Goal: Transaction & Acquisition: Purchase product/service

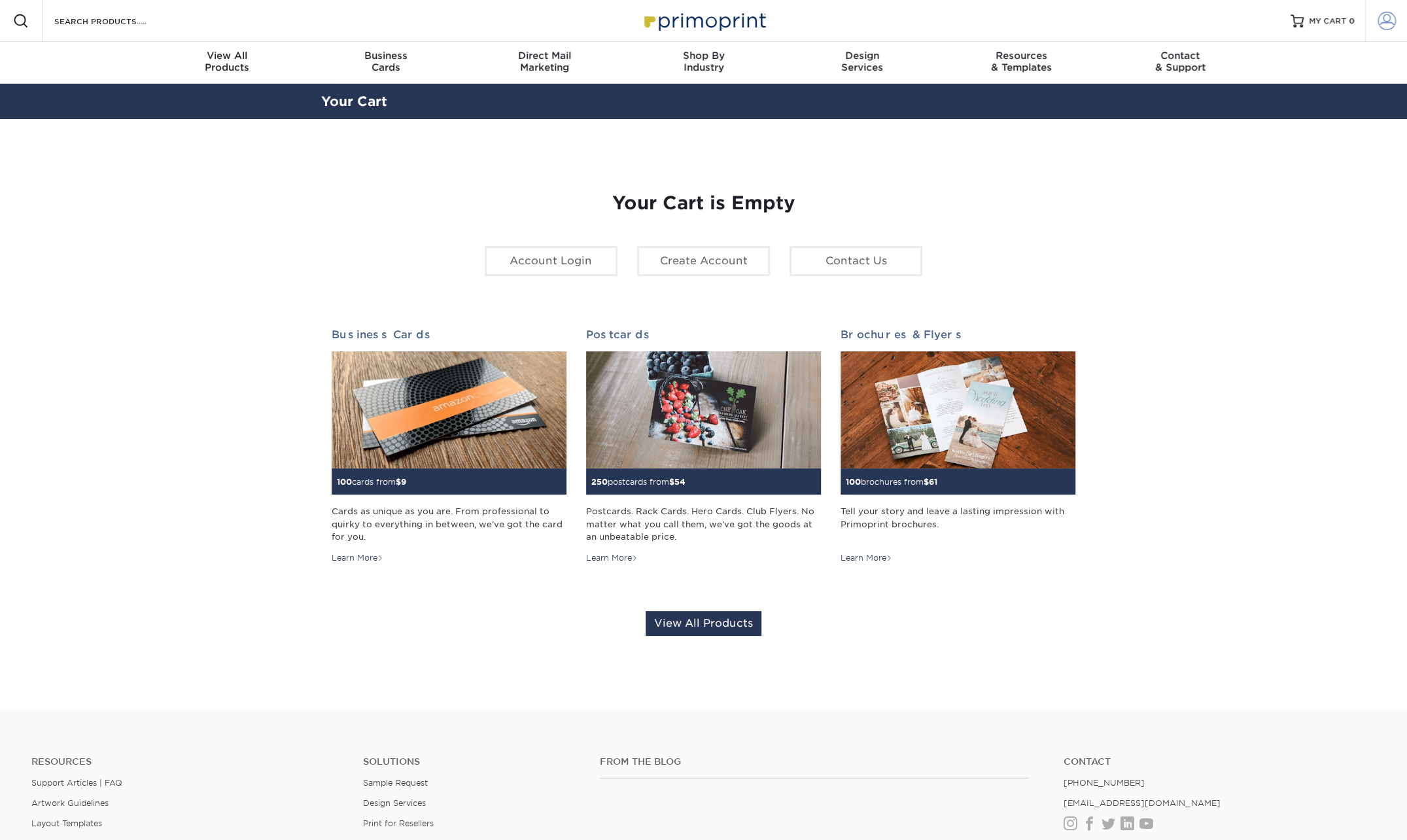
type input "kathyd@embryo.net"
click at [1387, 18] on span at bounding box center [1387, 20] width 18 height 18
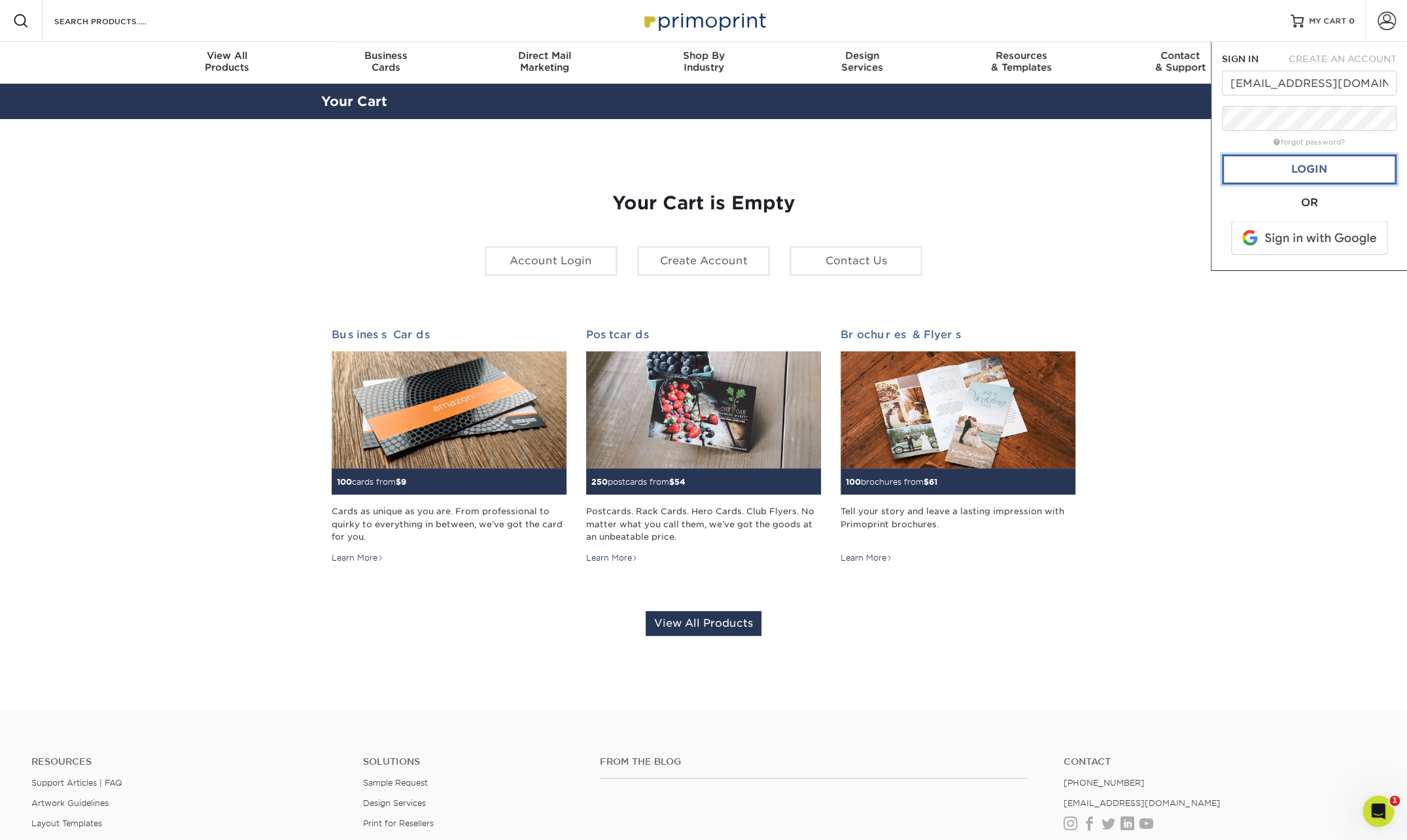
click at [1312, 159] on link "Login" at bounding box center [1310, 169] width 175 height 30
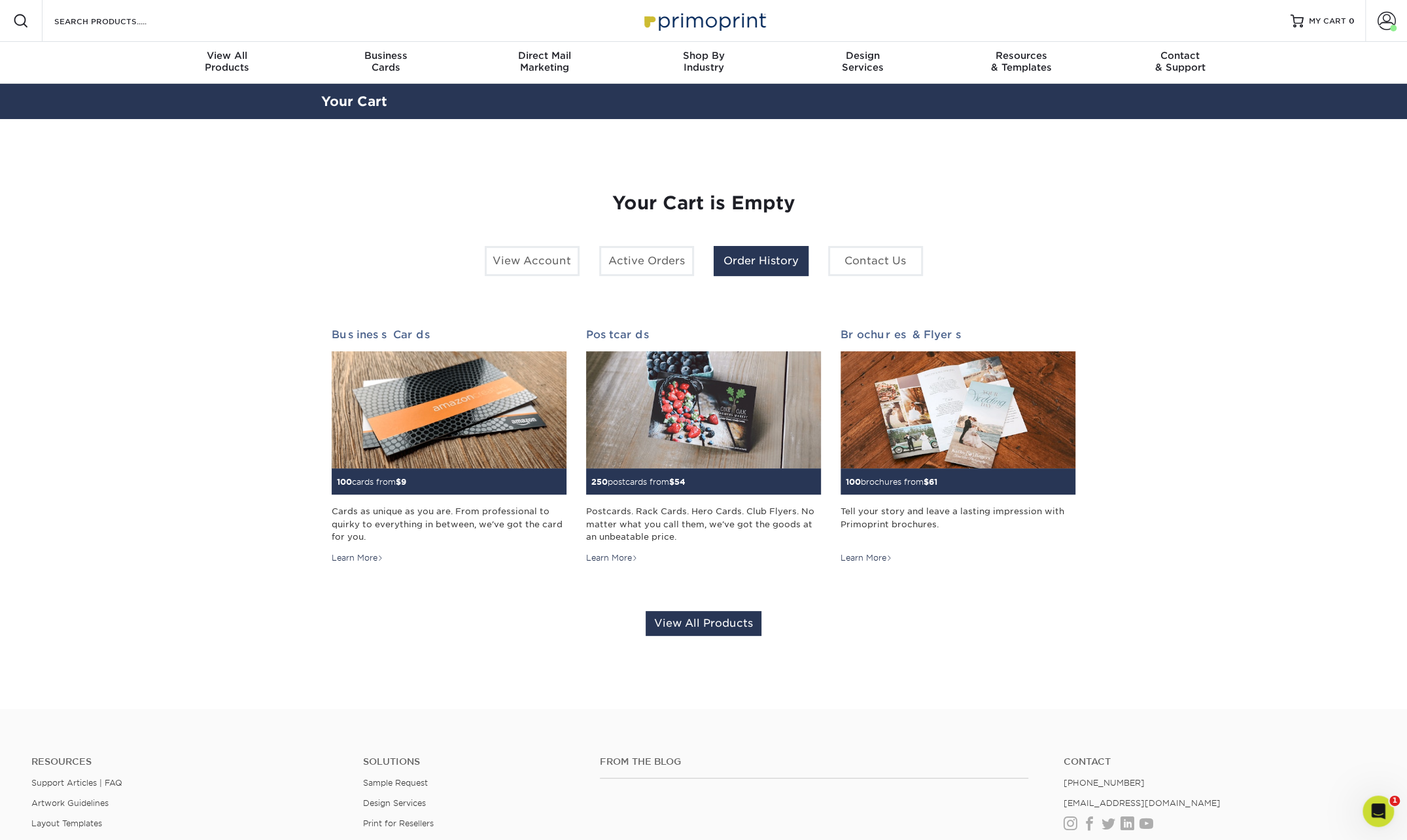
click at [775, 259] on link "Order History" at bounding box center [762, 261] width 95 height 30
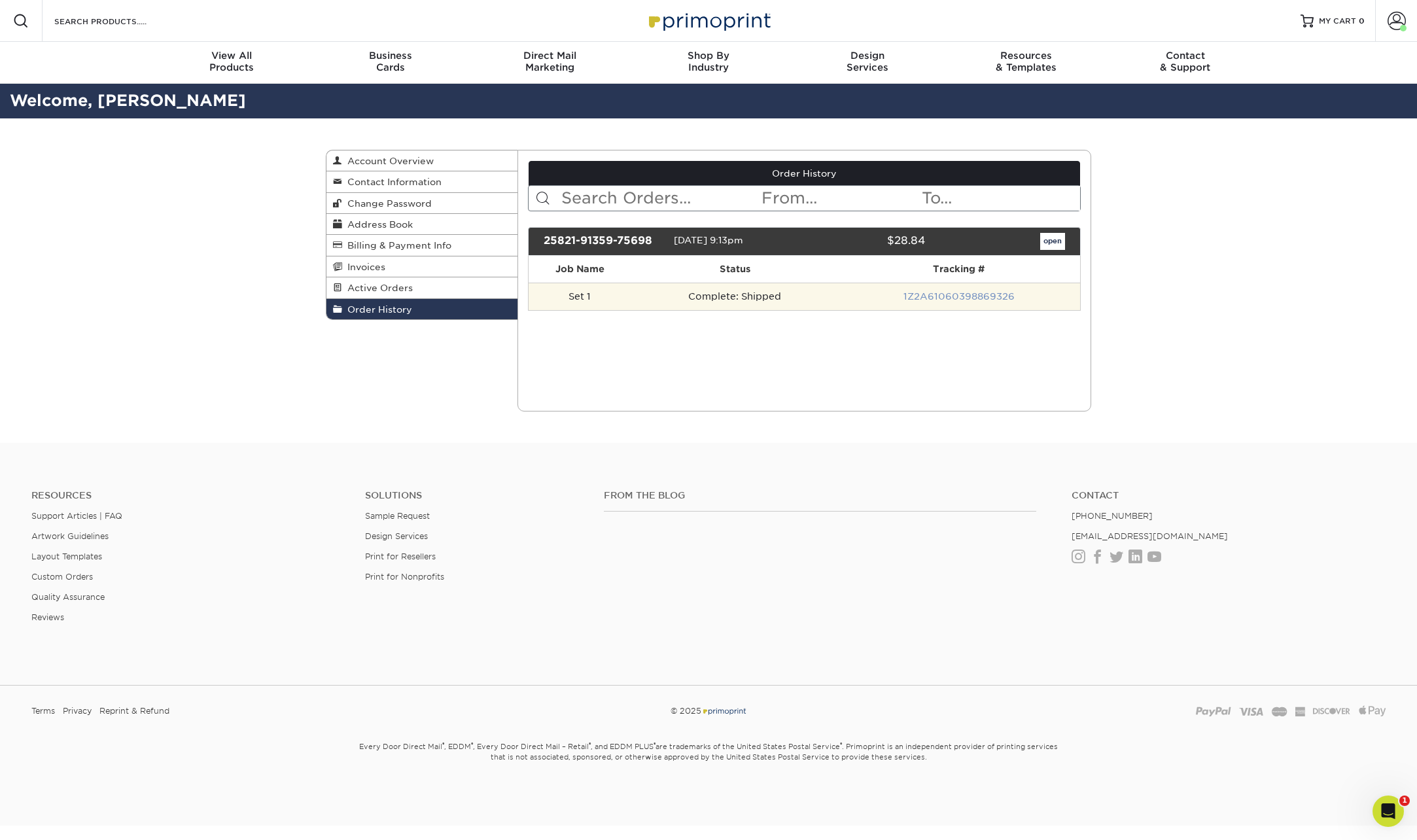
click at [950, 296] on link "1Z2A61060398869326" at bounding box center [959, 296] width 111 height 11
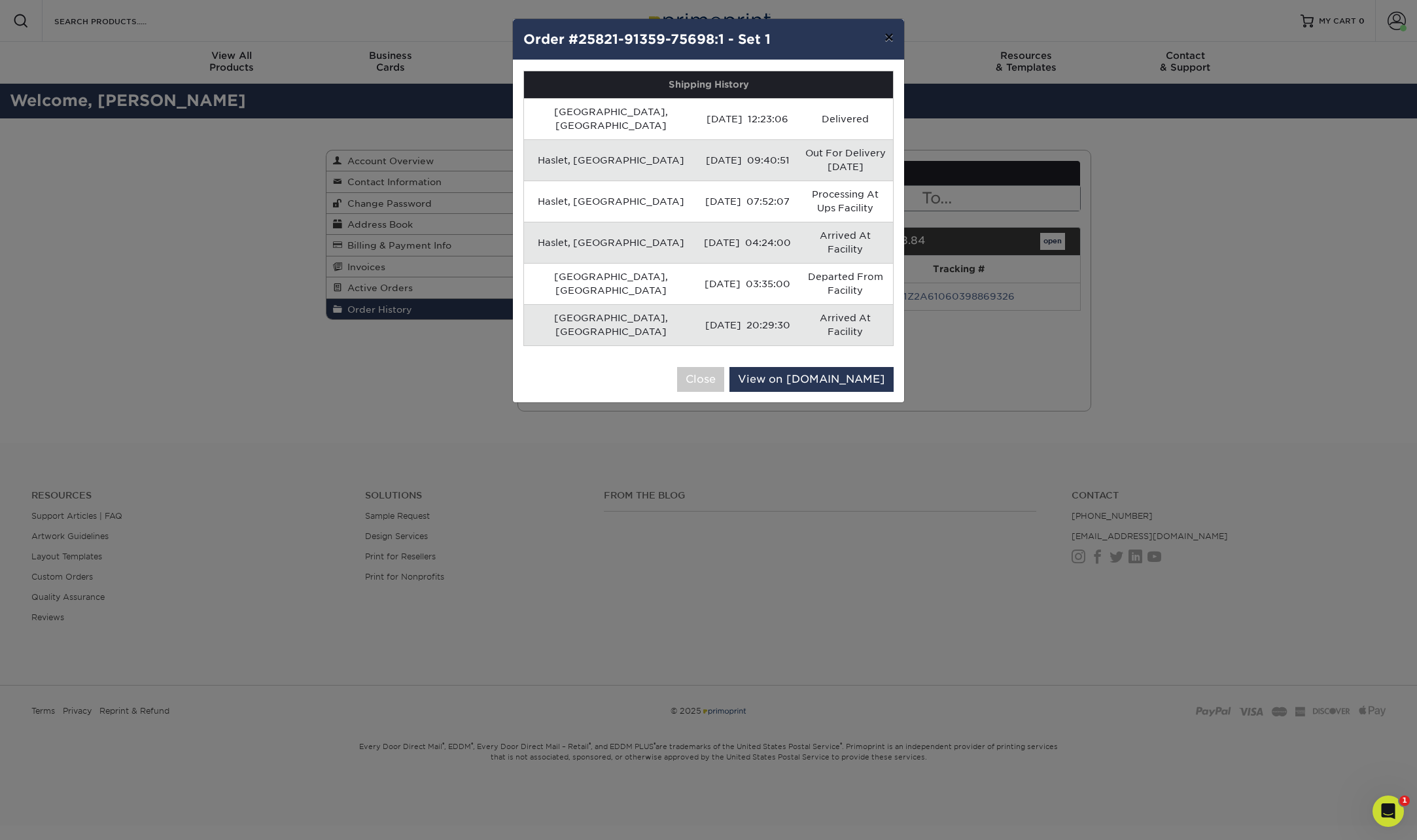
click at [886, 38] on button "×" at bounding box center [889, 37] width 30 height 37
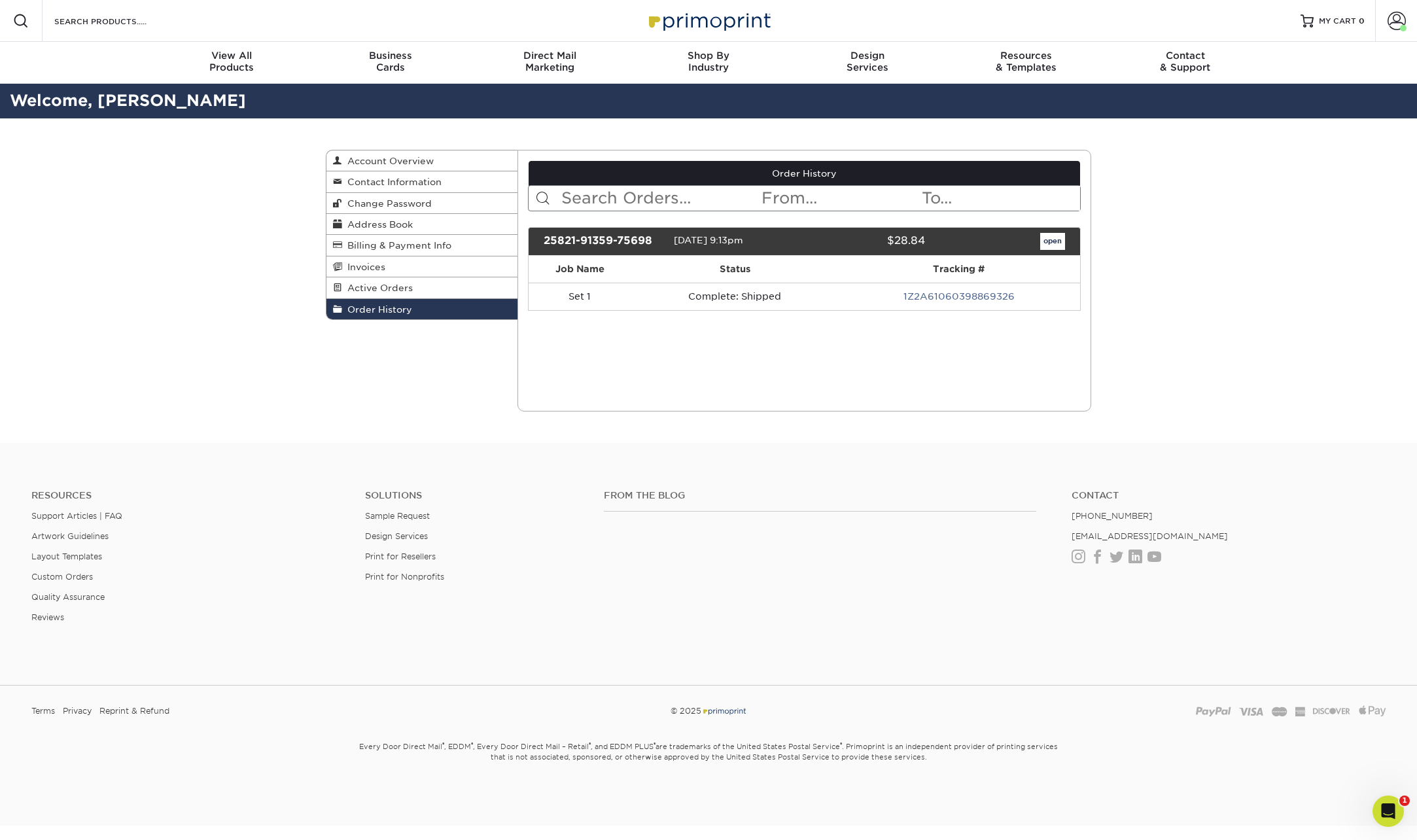
click at [446, 303] on link "Order History" at bounding box center [422, 308] width 191 height 20
click at [1054, 240] on link "open" at bounding box center [1053, 241] width 25 height 17
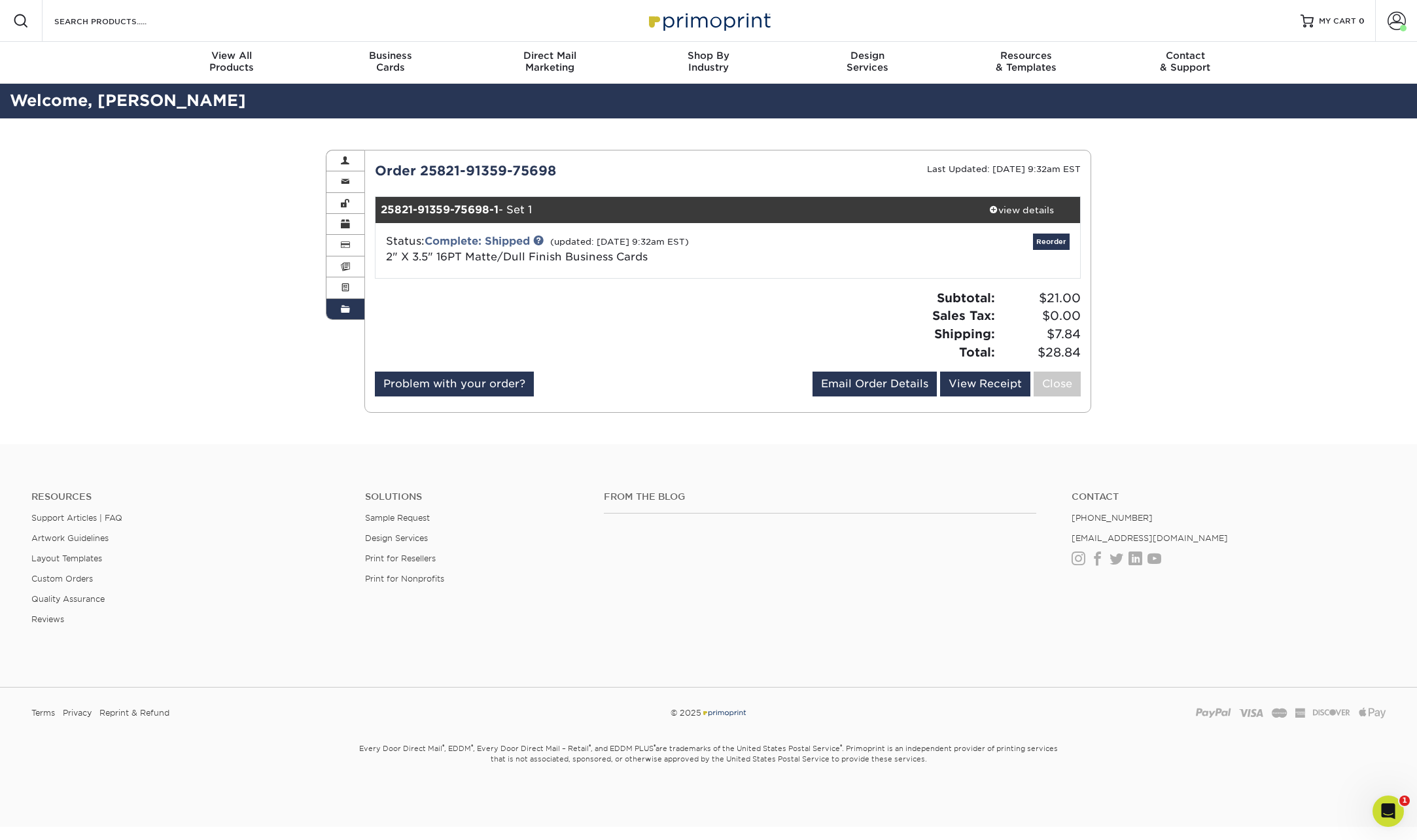
drag, startPoint x: 655, startPoint y: 256, endPoint x: 374, endPoint y: 243, distance: 281.3
click at [374, 243] on div "Status: Complete: Shipped (updated: 08/25/2025 9:32am EST) 2" X 3.5" 16PT Matte…" at bounding box center [728, 250] width 725 height 55
copy div "Status: Complete: Shipped (updated: 08/25/2025 9:32am EST) 2" X 3.5" 16PT Matte…"
click at [1320, 24] on span "MY CART" at bounding box center [1338, 21] width 38 height 11
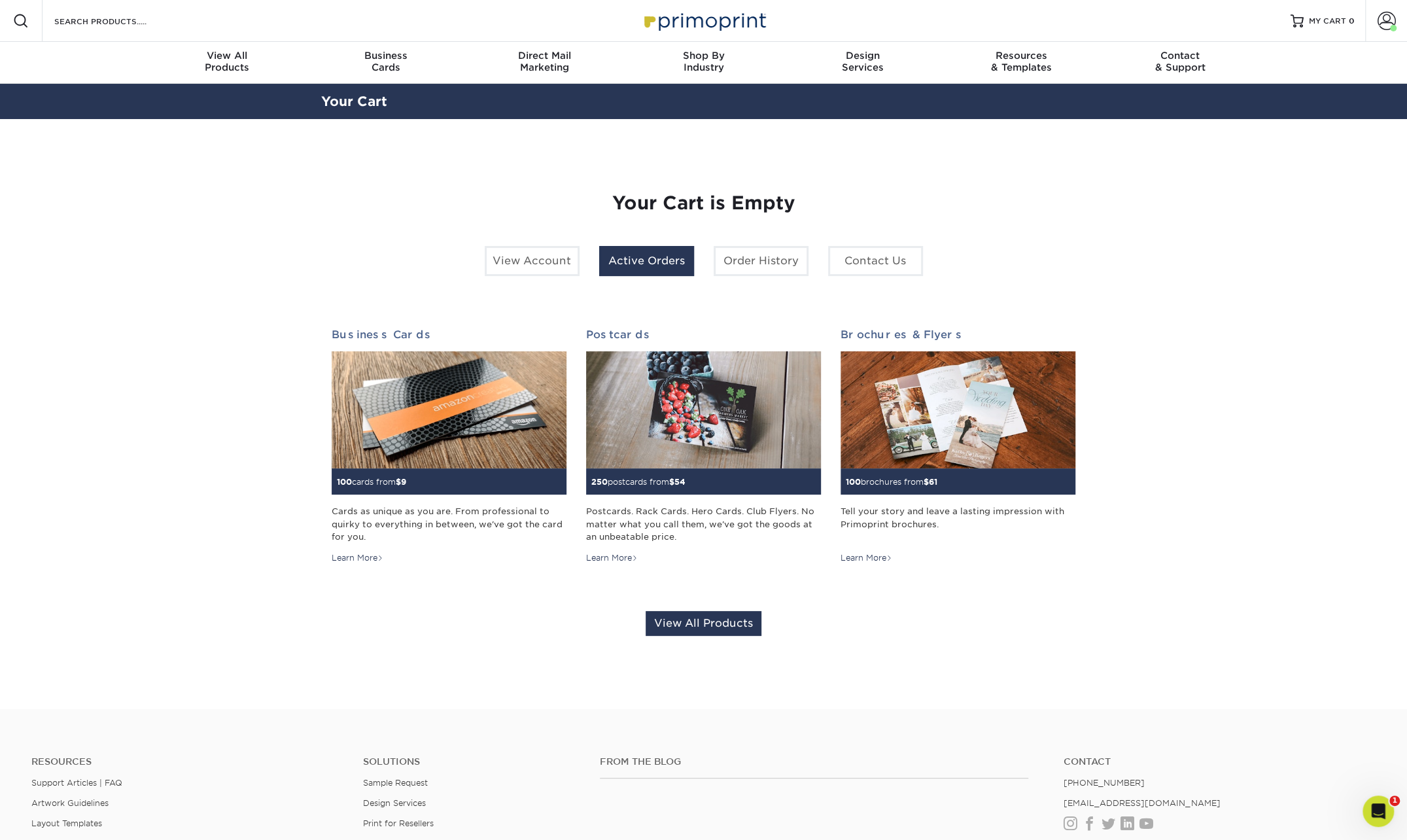
click at [659, 260] on link "Active Orders" at bounding box center [647, 261] width 95 height 30
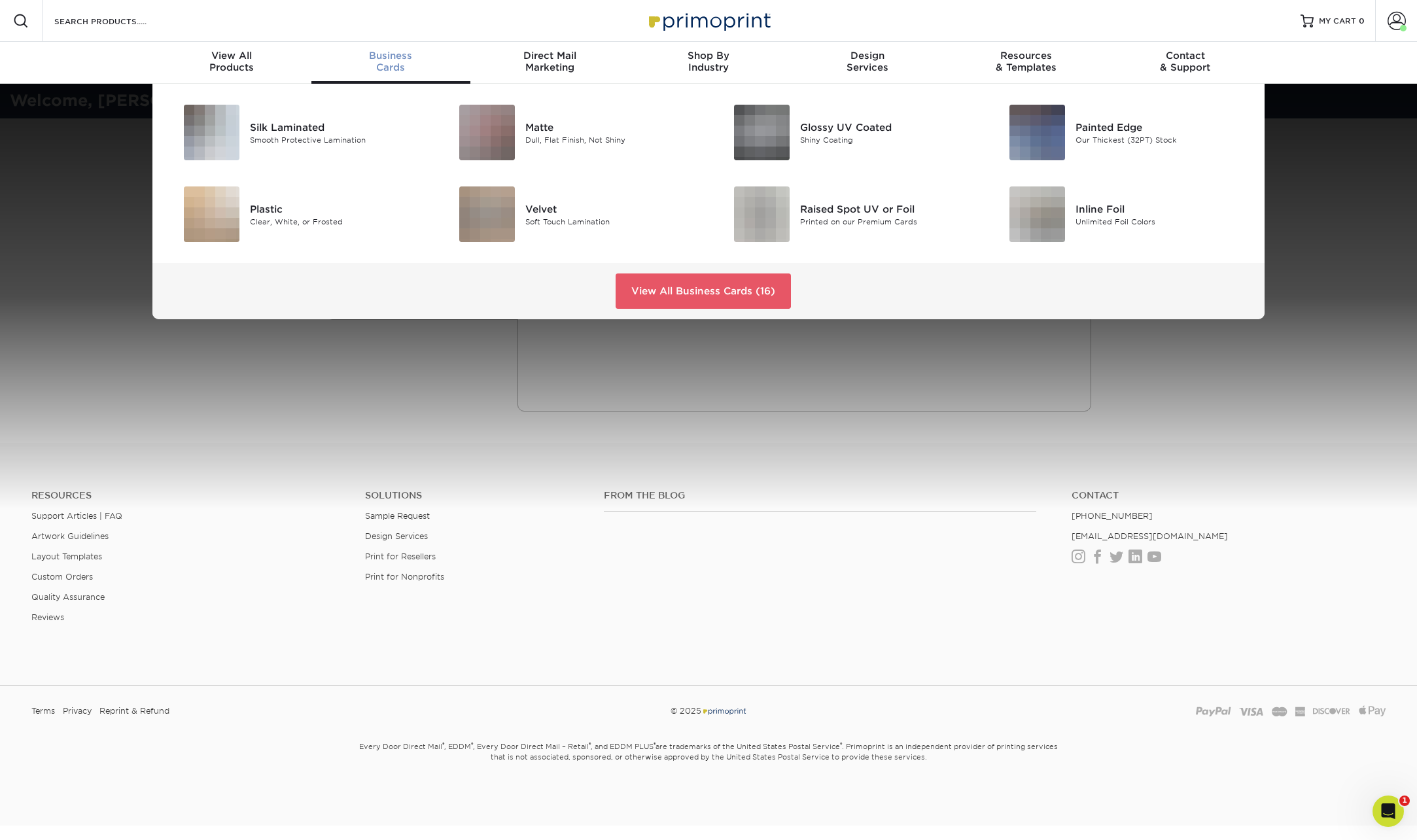
click at [390, 66] on div "Business Cards" at bounding box center [391, 61] width 159 height 24
click at [544, 136] on div "Dull, Flat Finish, Not Shiny" at bounding box center [612, 140] width 173 height 11
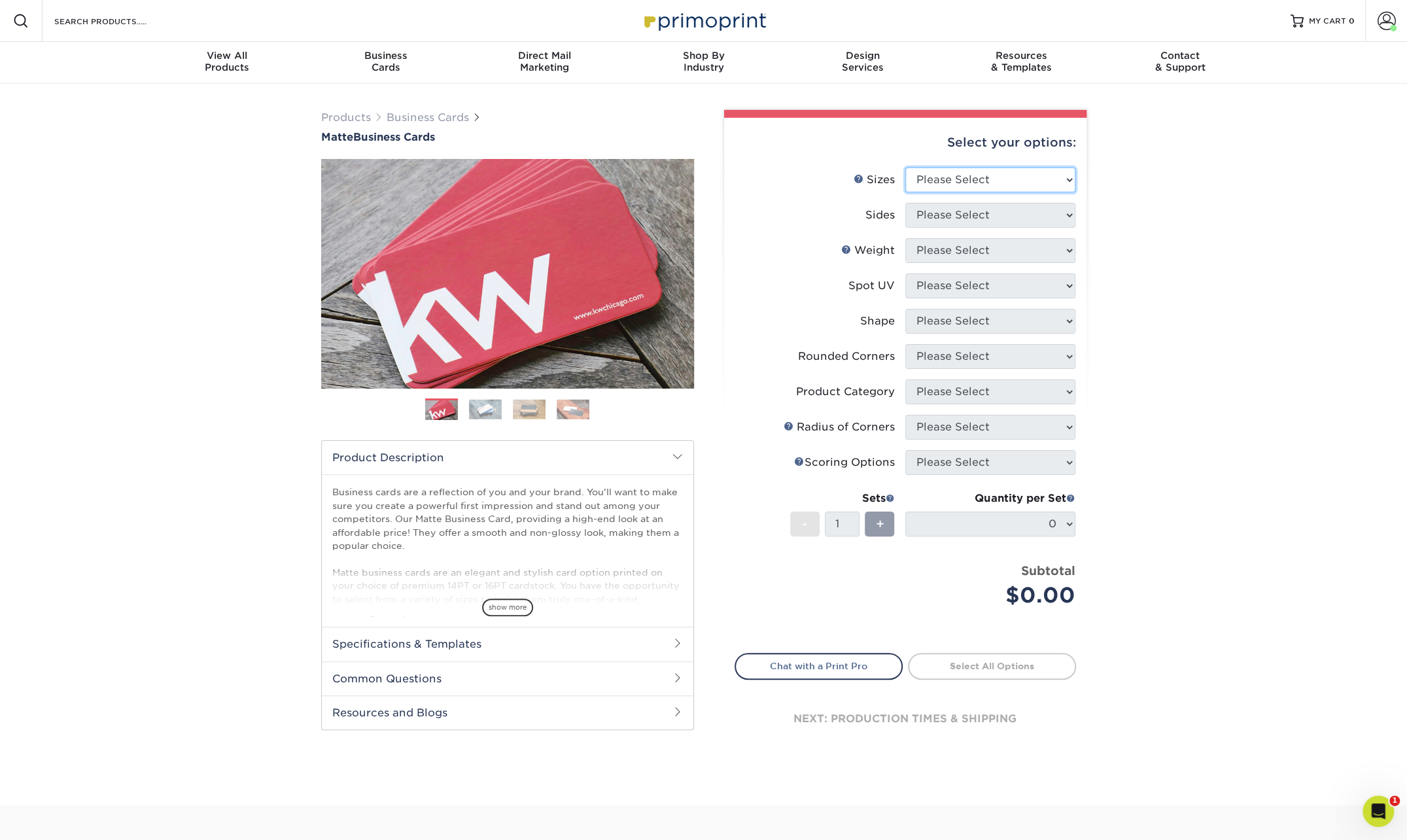
click at [1069, 177] on select "Please Select 1.5" x 3.5" - Mini 1.75" x 3.5" - Mini 2" x 2" - Square 2" x 3" -…" at bounding box center [991, 180] width 170 height 25
select select "2.00x3.50"
click at [906, 168] on select "Please Select 1.5" x 3.5" - Mini 1.75" x 3.5" - Mini 2" x 2" - Square 2" x 3" -…" at bounding box center [991, 180] width 170 height 25
click at [1065, 219] on select "Please Select Print Both Sides Print Front Only" at bounding box center [991, 215] width 170 height 25
select select "13abbda7-1d64-4f25-8bb2-c179b224825d"
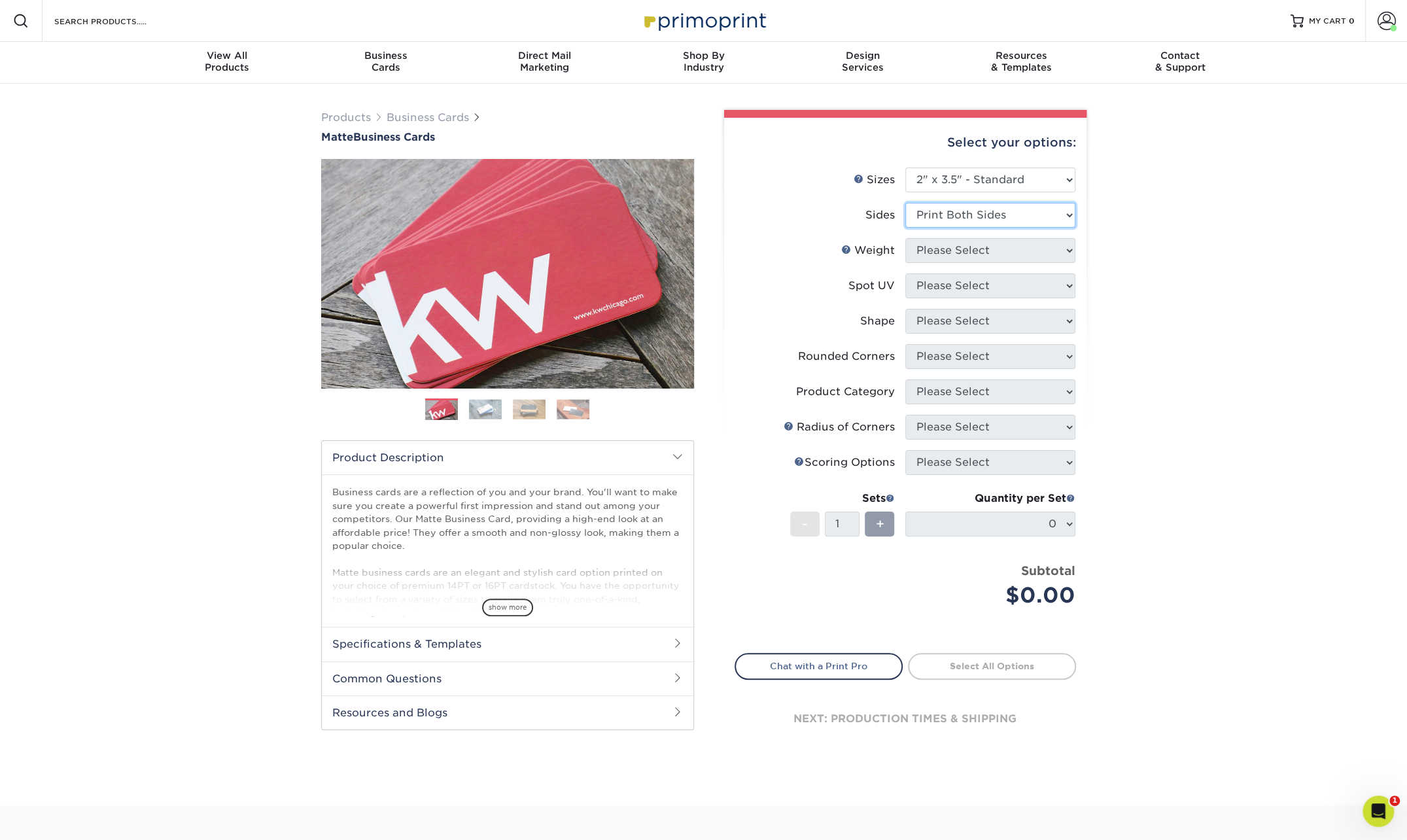
click at [906, 203] on select "Please Select Print Both Sides Print Front Only" at bounding box center [991, 215] width 170 height 25
click at [1072, 247] on select "Please Select 16PT 14PT" at bounding box center [991, 250] width 170 height 25
select select "16PT"
click at [906, 238] on select "Please Select 16PT 14PT" at bounding box center [991, 250] width 170 height 25
click at [1070, 286] on select "Please Select No Spot UV Front and Back (Both Sides) Front Only Back Only" at bounding box center [991, 285] width 170 height 25
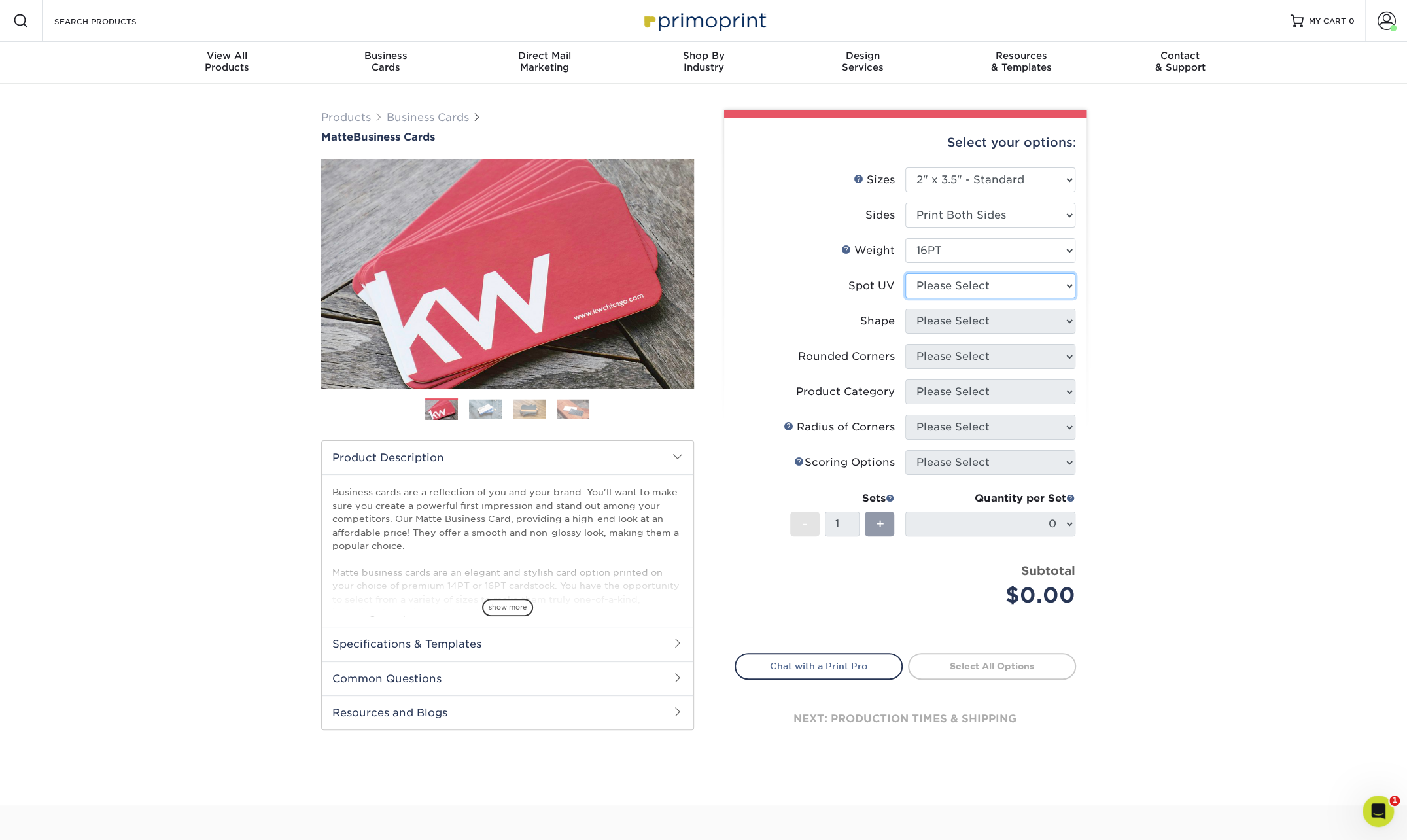
select select "3"
click at [906, 273] on select "Please Select No Spot UV Front and Back (Both Sides) Front Only Back Only" at bounding box center [991, 285] width 170 height 25
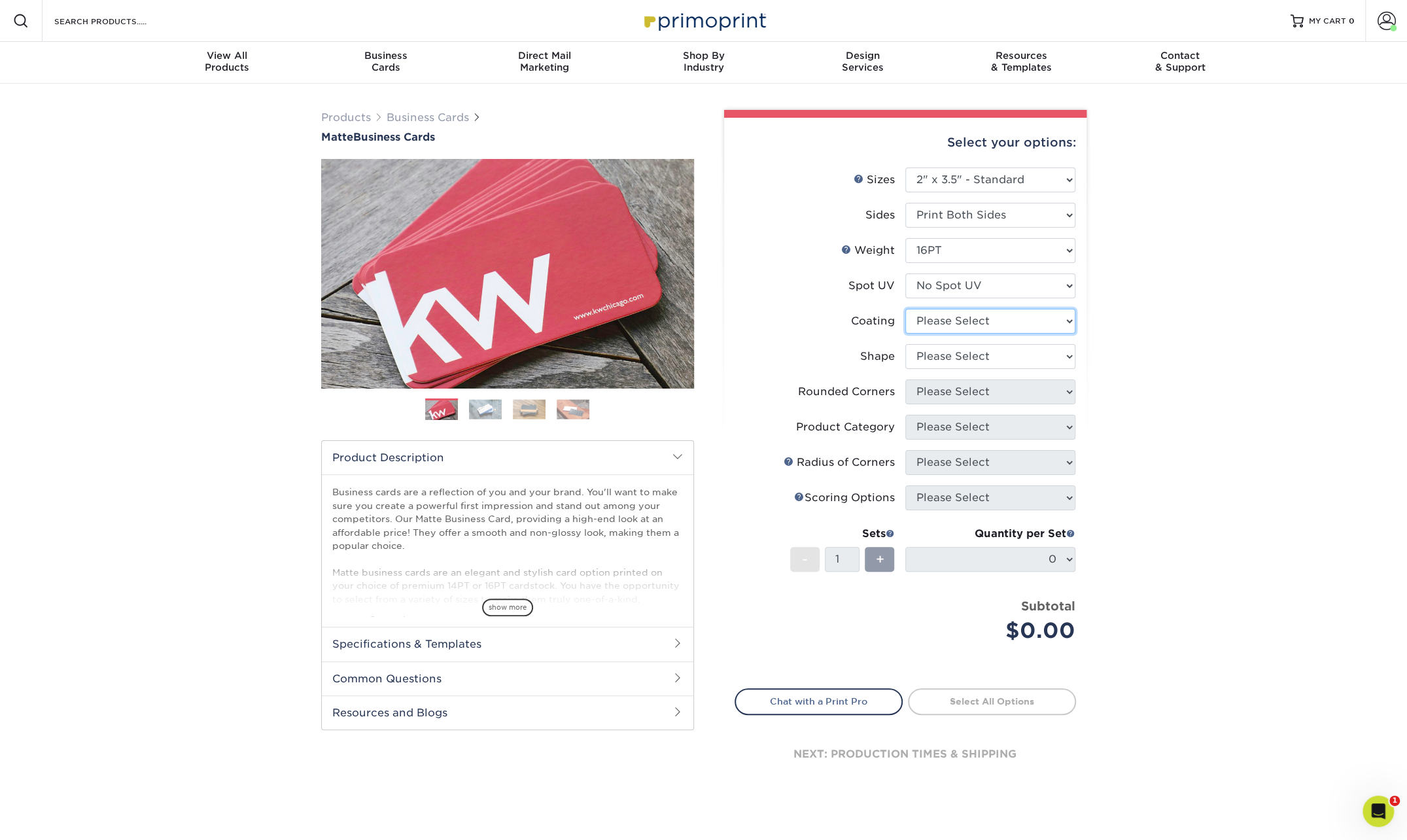
click at [1063, 318] on select at bounding box center [991, 321] width 170 height 25
select select "121bb7b5-3b4d-429f-bd8d-bbf80e953313"
click at [906, 308] on select at bounding box center [991, 321] width 170 height 25
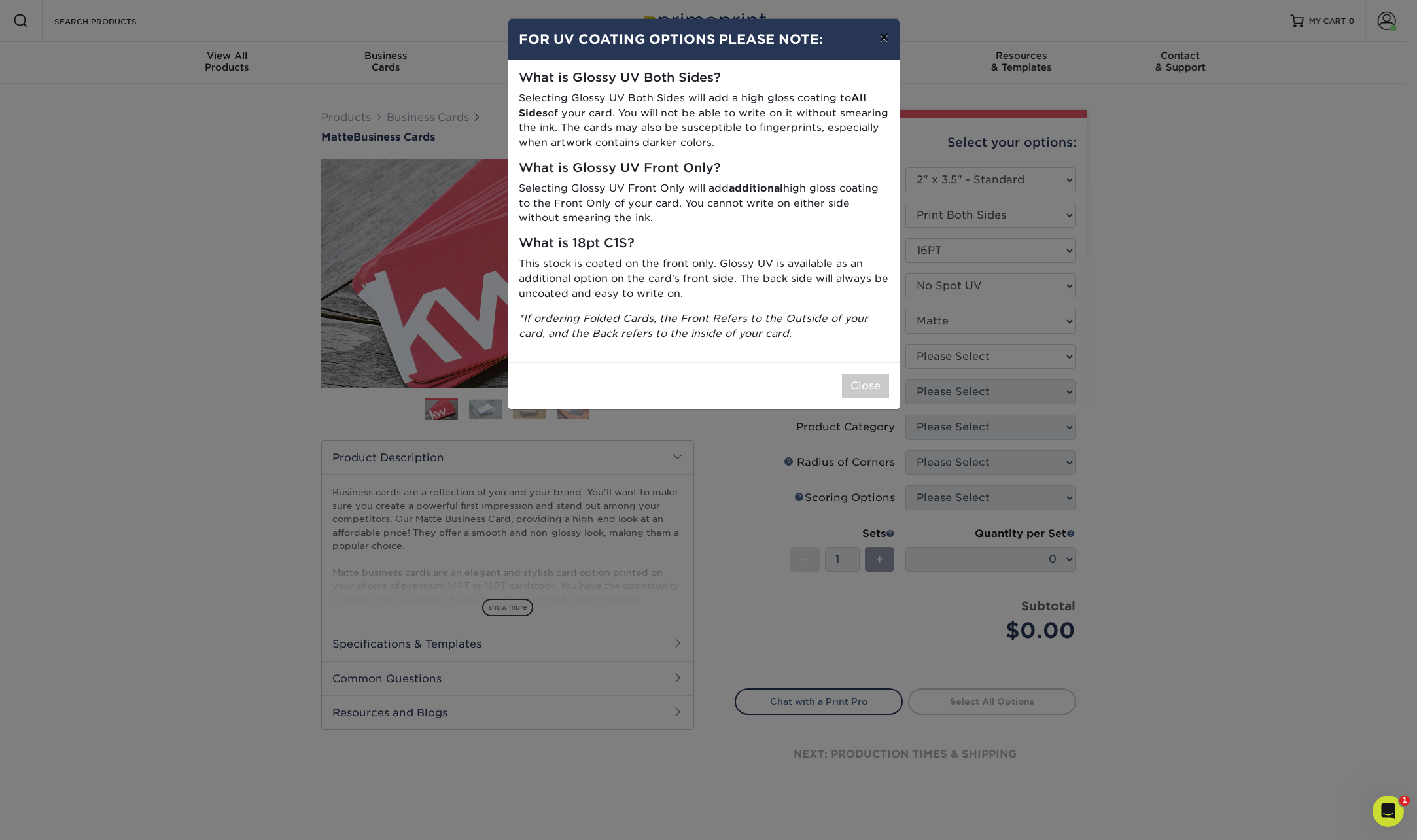
click at [888, 38] on button "×" at bounding box center [884, 37] width 30 height 37
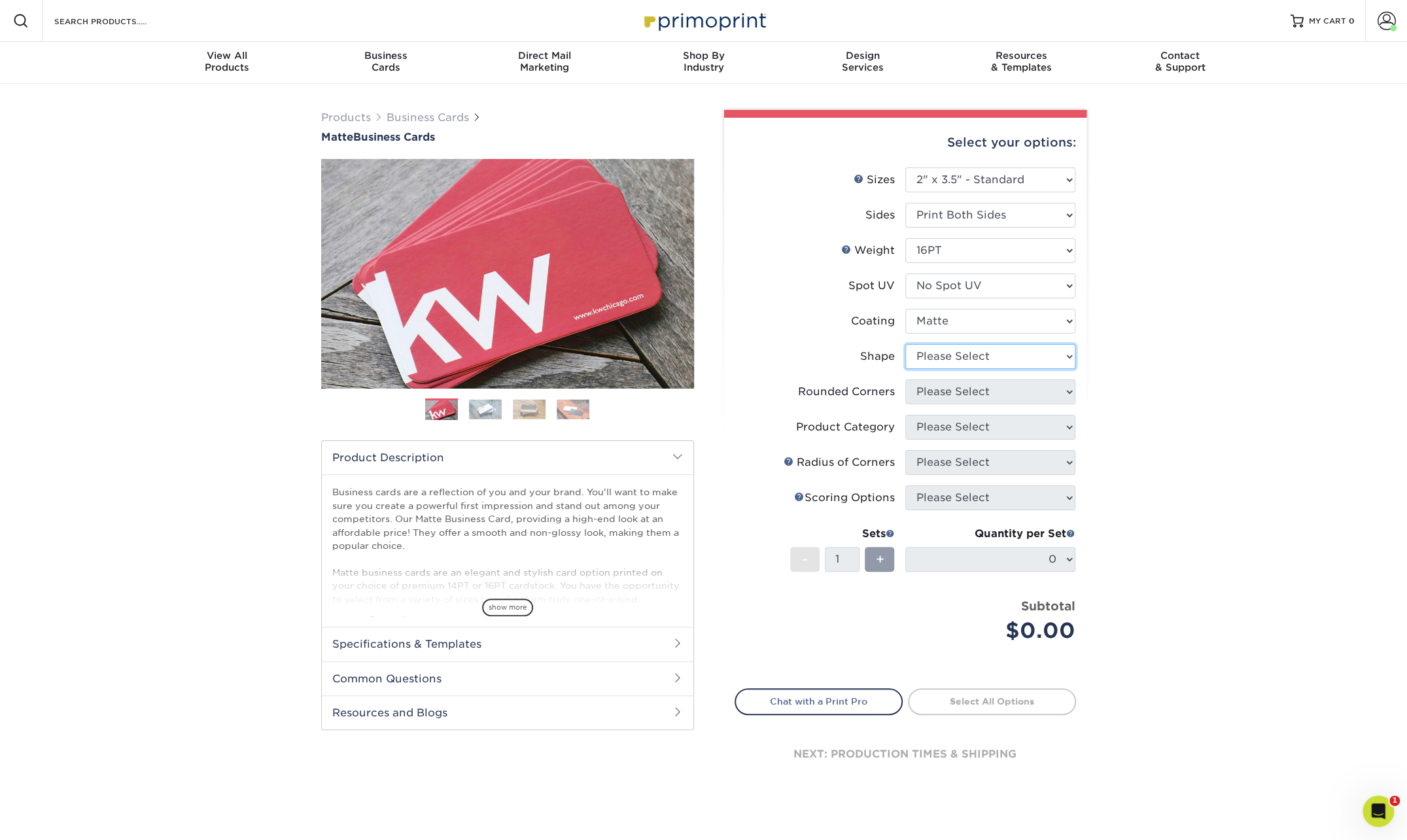
click at [1069, 356] on select "Please Select Standard Oval" at bounding box center [991, 357] width 170 height 25
select select "standard"
click at [906, 344] on select "Please Select Standard Oval" at bounding box center [991, 357] width 170 height 25
click at [1069, 390] on select "Please Select Yes - Round 2 Corners Yes - Round 4 Corners No" at bounding box center [991, 392] width 170 height 25
select select "0"
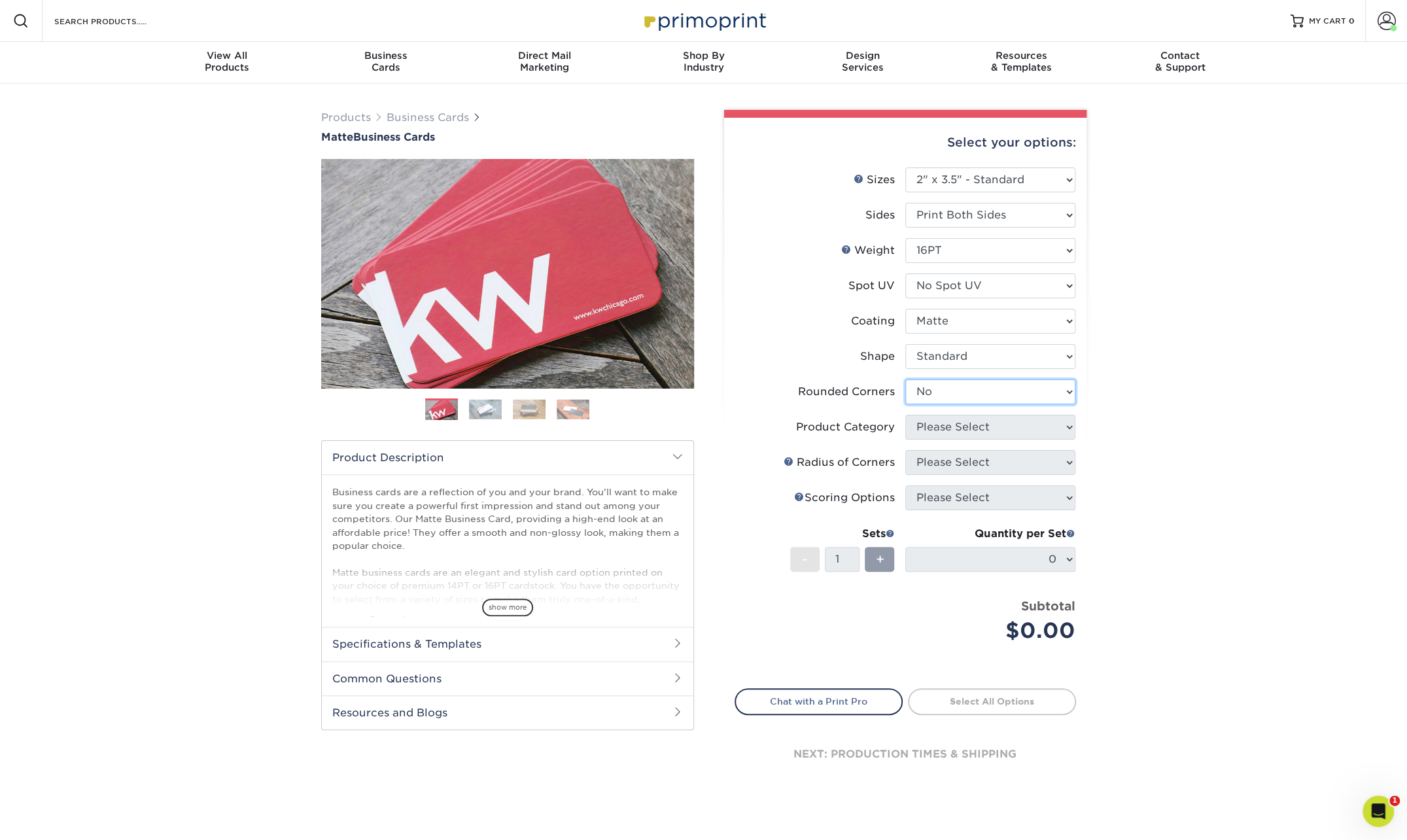
click at [906, 380] on select "Please Select Yes - Round 2 Corners Yes - Round 4 Corners No" at bounding box center [991, 392] width 170 height 25
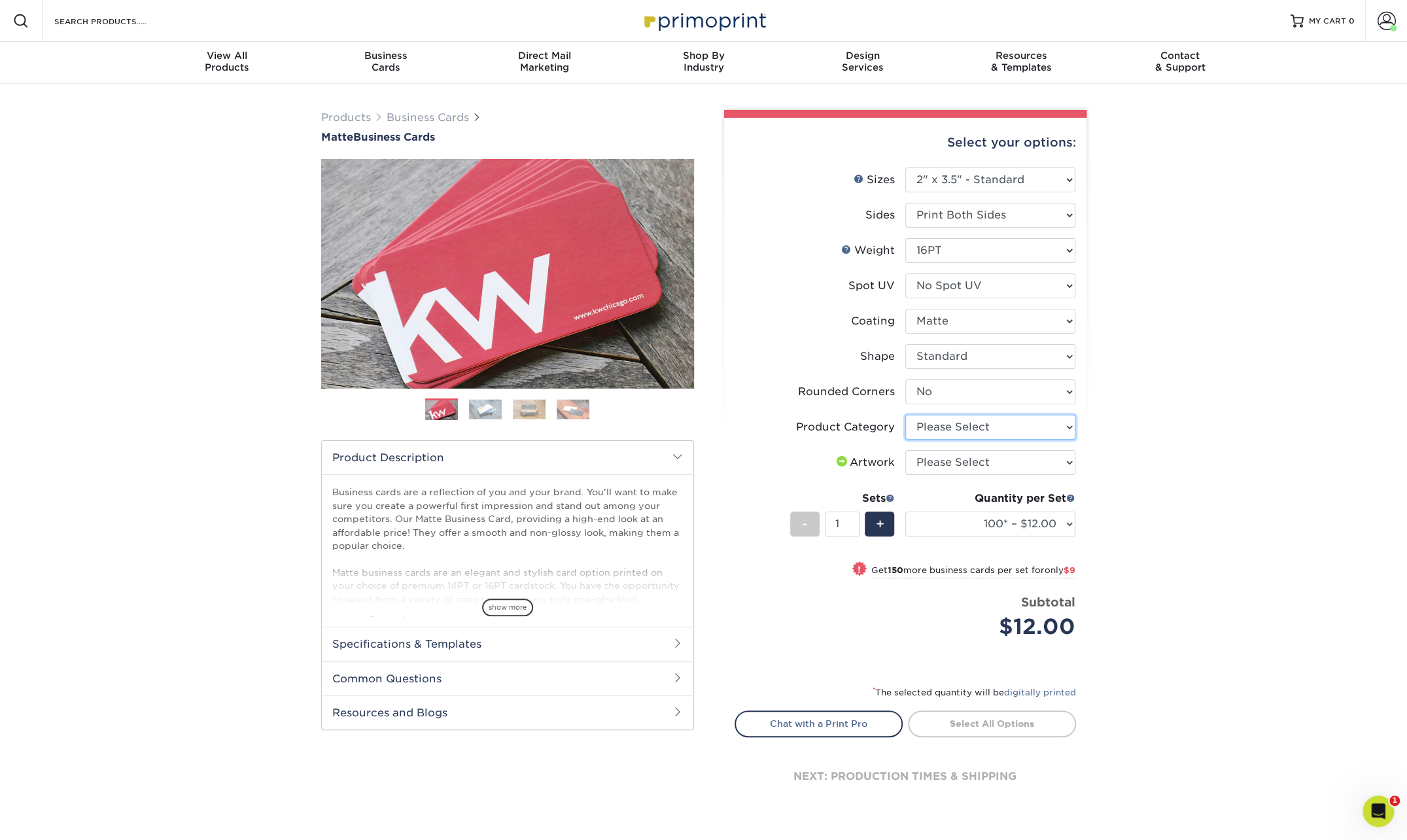
click at [1067, 422] on select "Please Select Business Cards" at bounding box center [991, 427] width 170 height 25
select select "3b5148f1-0588-4f88-a218-97bcfdce65c1"
click at [906, 415] on select "Please Select Business Cards" at bounding box center [991, 427] width 170 height 25
click at [1069, 521] on select "100* – $12.00 250* – $21.00 500 – $42.00 1000 – $53.00 2500 – $95.00 5000 – $18…" at bounding box center [991, 523] width 170 height 25
click at [906, 511] on select "100* – $12.00 250* – $21.00 500 – $42.00 1000 – $53.00 2500 – $95.00 5000 – $18…" at bounding box center [991, 523] width 170 height 25
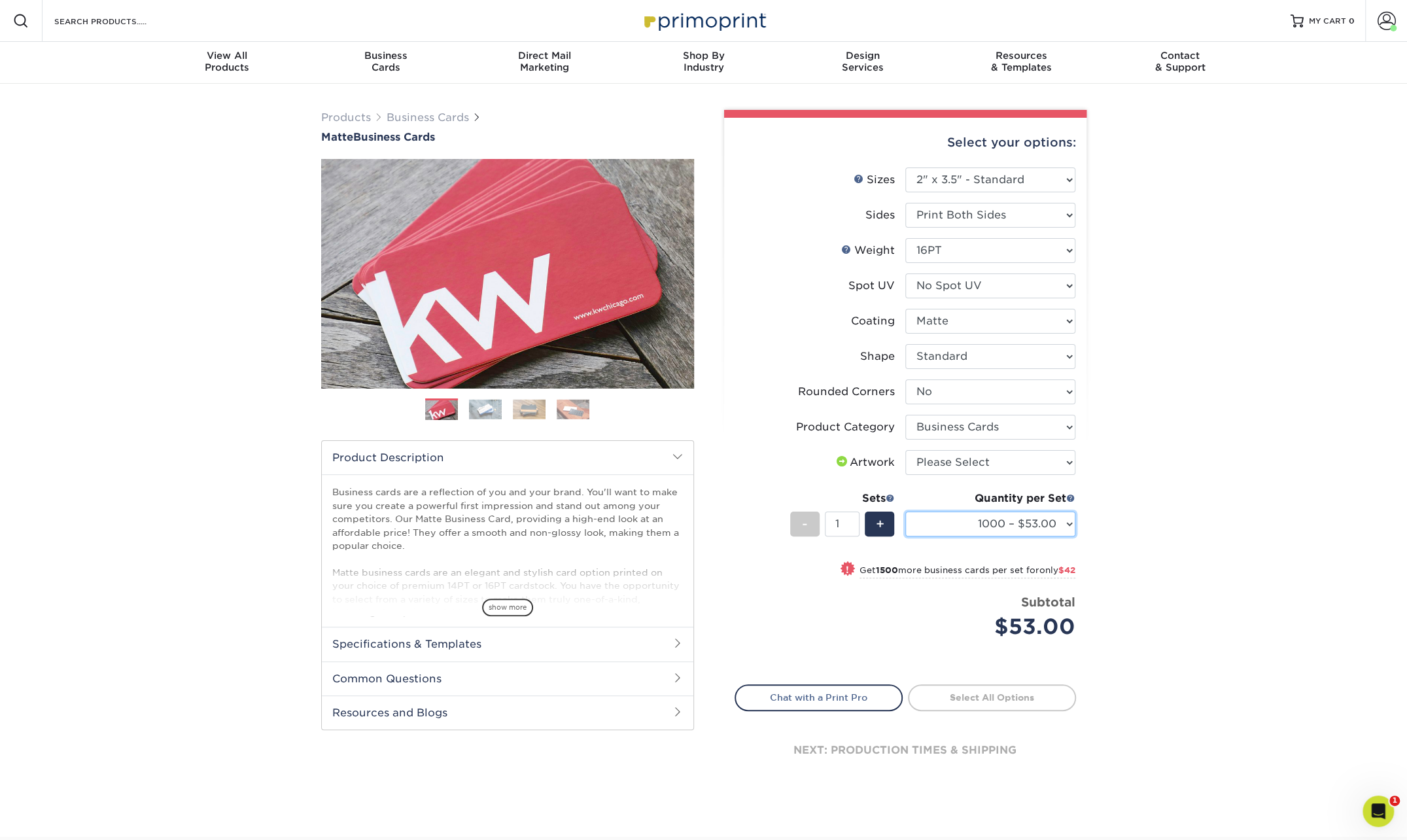
click at [1070, 519] on select "100* – $12.00 250* – $21.00 500 – $42.00 1000 – $53.00 2500 – $95.00 5000 – $18…" at bounding box center [991, 523] width 170 height 25
select select "2500 – $95.00"
click at [906, 511] on select "100* – $12.00 250* – $21.00 500 – $42.00 1000 – $53.00 2500 – $95.00 5000 – $18…" at bounding box center [991, 523] width 170 height 25
click at [1326, 21] on span "MY CART" at bounding box center [1328, 21] width 38 height 11
